Goal: Task Accomplishment & Management: Manage account settings

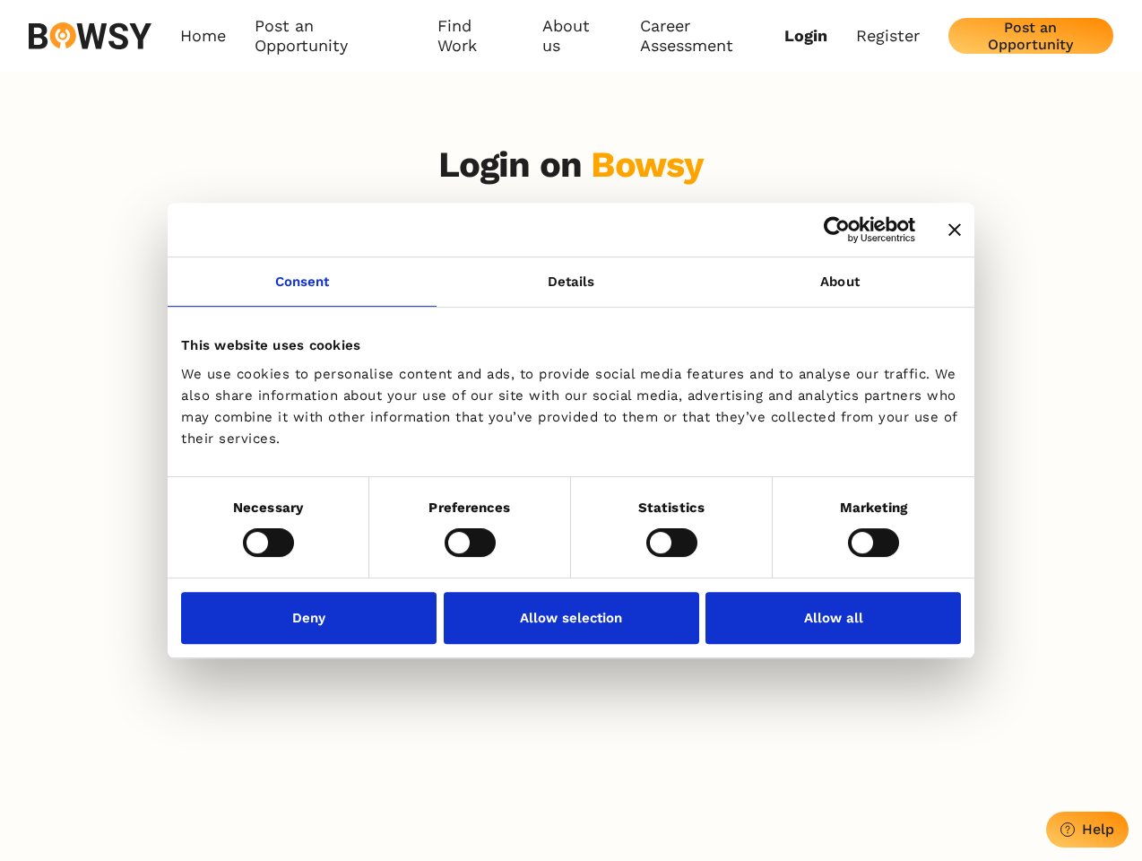
click at [949, 230] on icon "Close banner" at bounding box center [955, 229] width 13 height 13
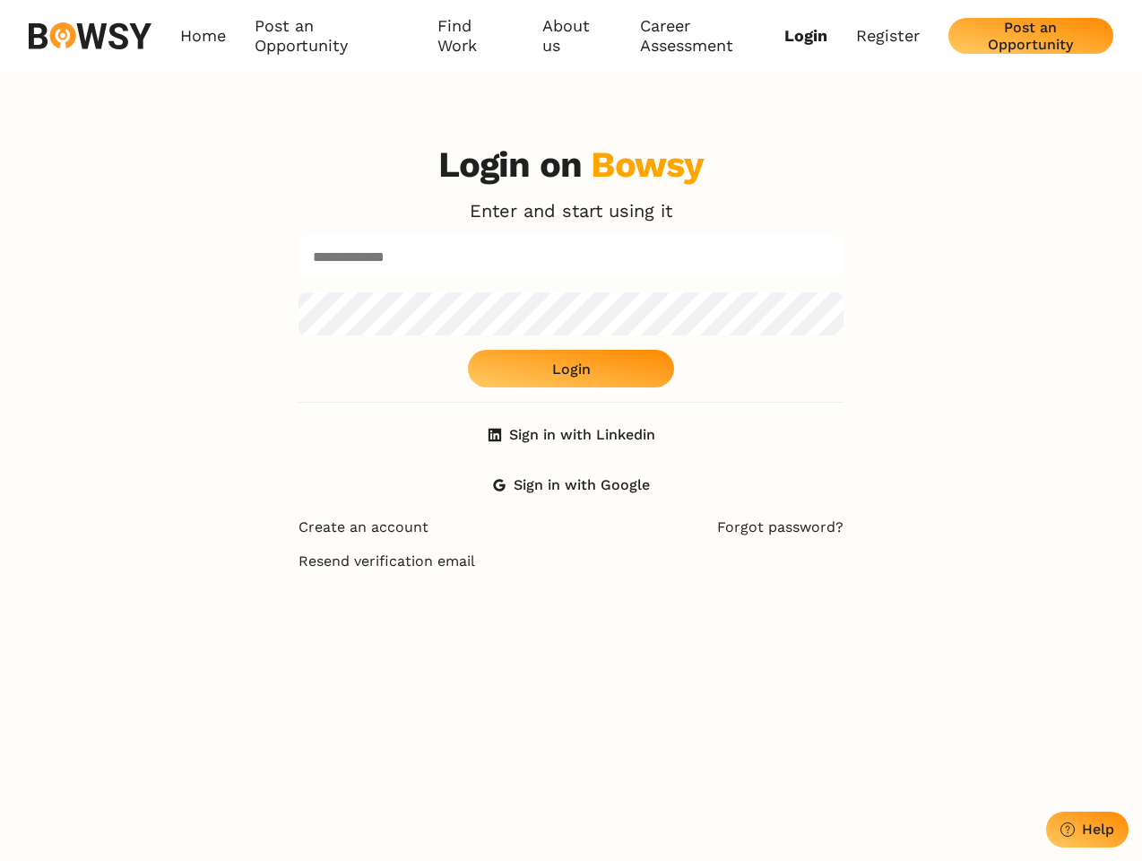
click at [302, 292] on link "Consent" at bounding box center [302, 281] width 269 height 49
click at [840, 292] on div "Login on Bowsy Enter and start using it Login Sign in with Linkedin Sign in wit…" at bounding box center [571, 323] width 545 height 360
click at [268, 542] on div "Login on Bowsy Enter and start using it Login Sign in with Linkedin Sign in wit…" at bounding box center [571, 559] width 1142 height 861
click at [470, 542] on div "Login on Bowsy Enter and start using it Login Sign in with Linkedin Sign in wit…" at bounding box center [571, 559] width 574 height 861
click at [672, 542] on div "Login on Bowsy Enter and start using it Login Sign in with Linkedin Sign in wit…" at bounding box center [571, 559] width 574 height 861
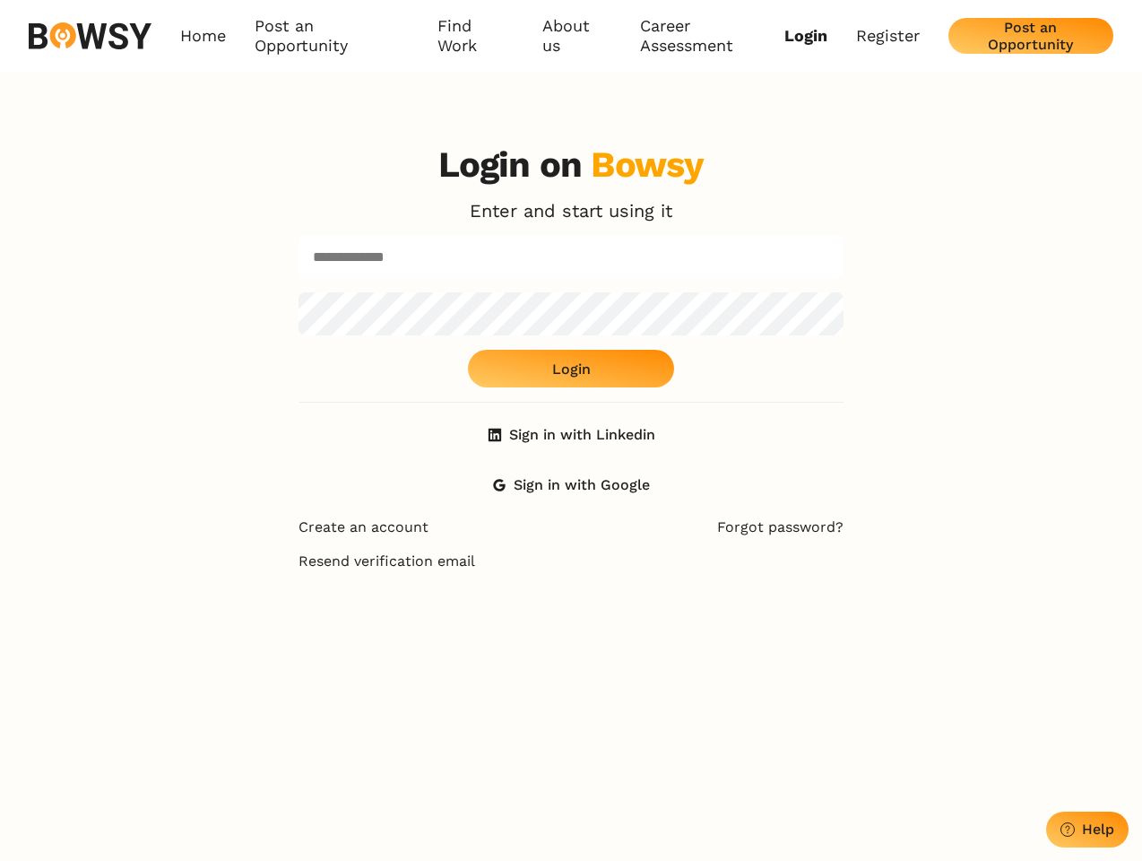
click at [873, 542] on div "Login on Bowsy Enter and start using it Login Sign in with Linkedin Sign in wit…" at bounding box center [571, 559] width 1142 height 861
click at [314, 617] on div "Login on Bowsy Enter and start using it Login Sign in with Linkedin Sign in wit…" at bounding box center [571, 559] width 574 height 861
click at [571, 617] on div "Login on Bowsy Enter and start using it Login Sign in with Linkedin Sign in wit…" at bounding box center [571, 559] width 574 height 861
